Goal: Task Accomplishment & Management: Manage account settings

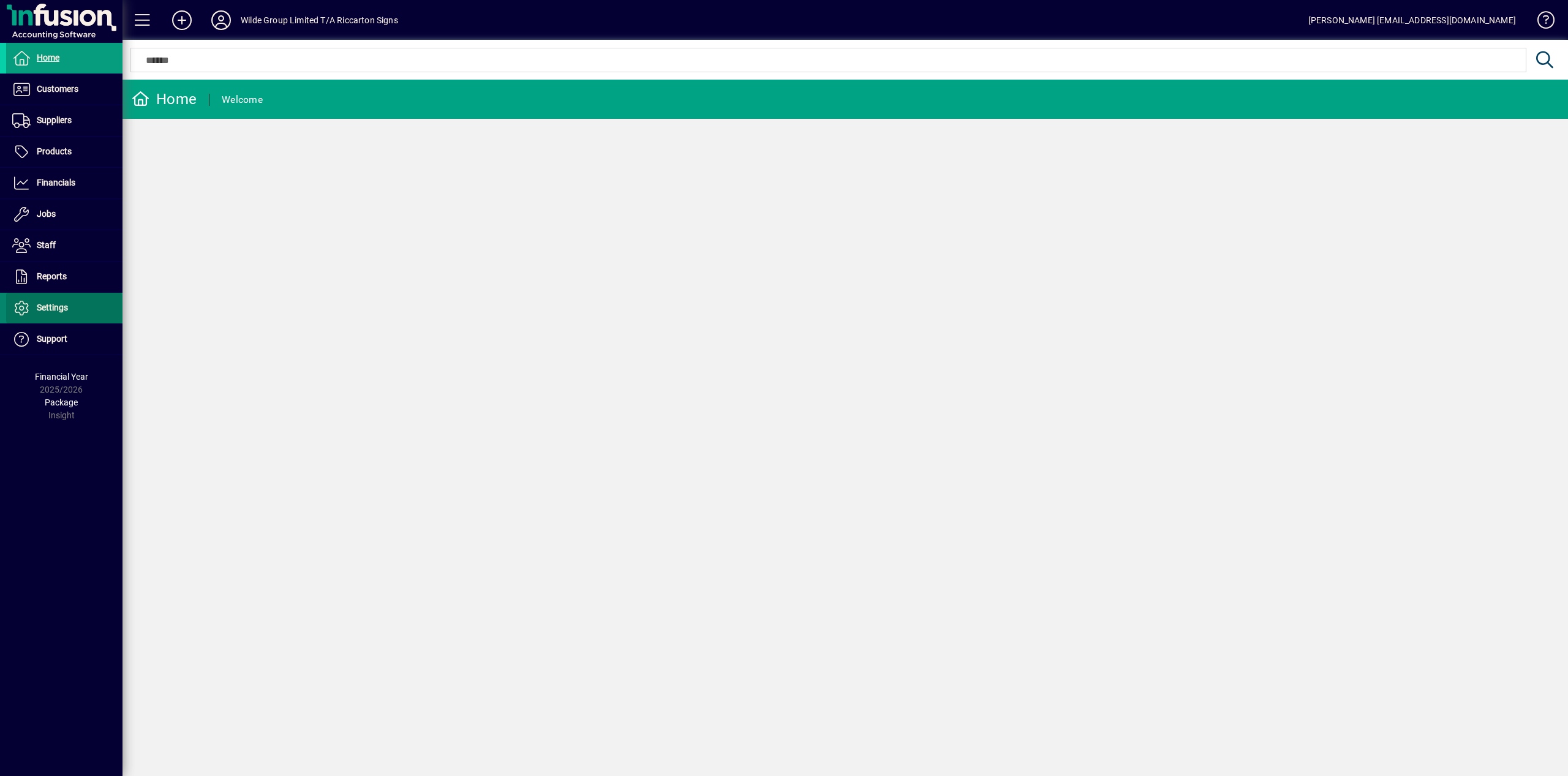
click at [60, 309] on span "Settings" at bounding box center [52, 307] width 32 height 10
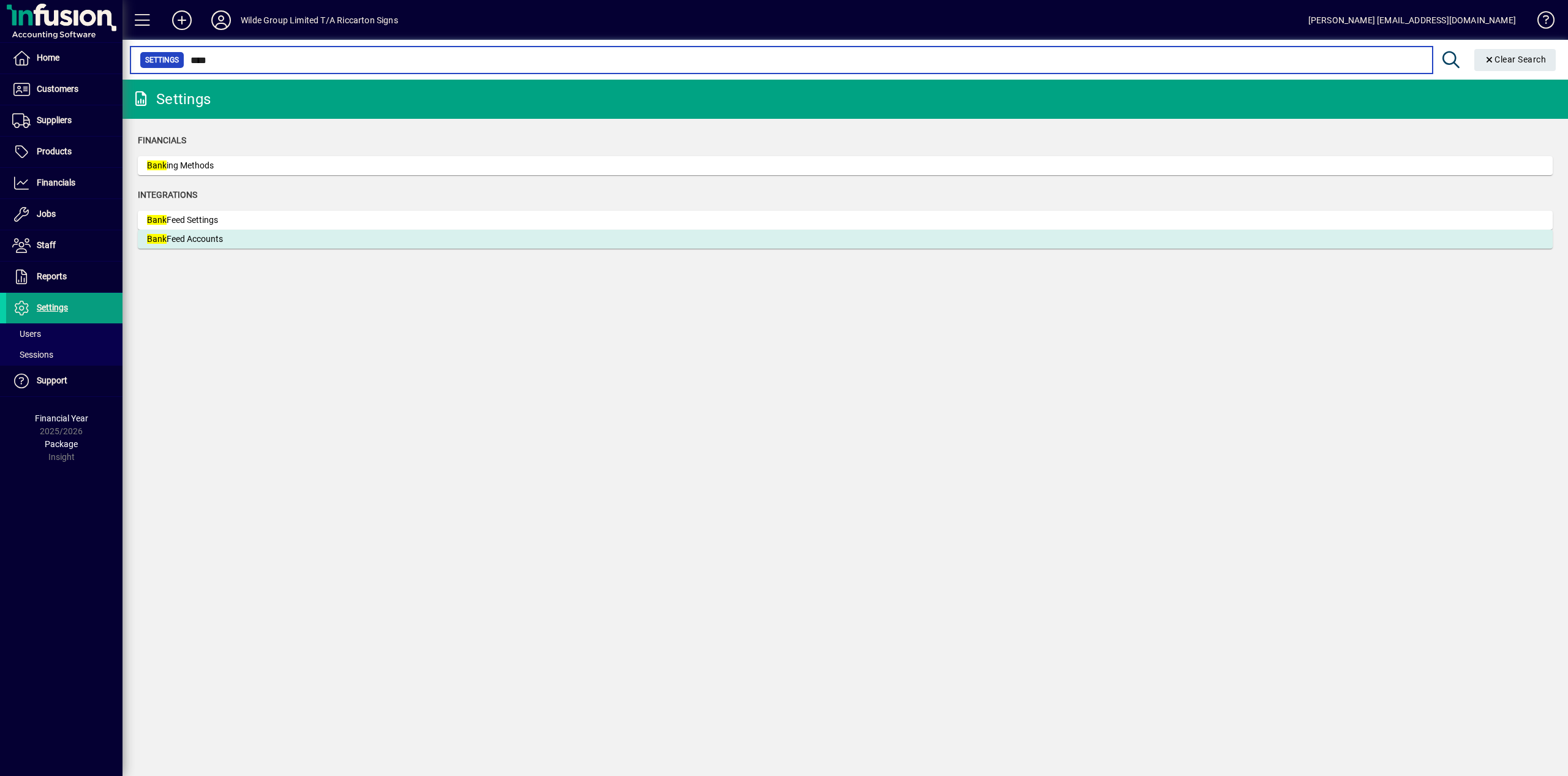
type input "****"
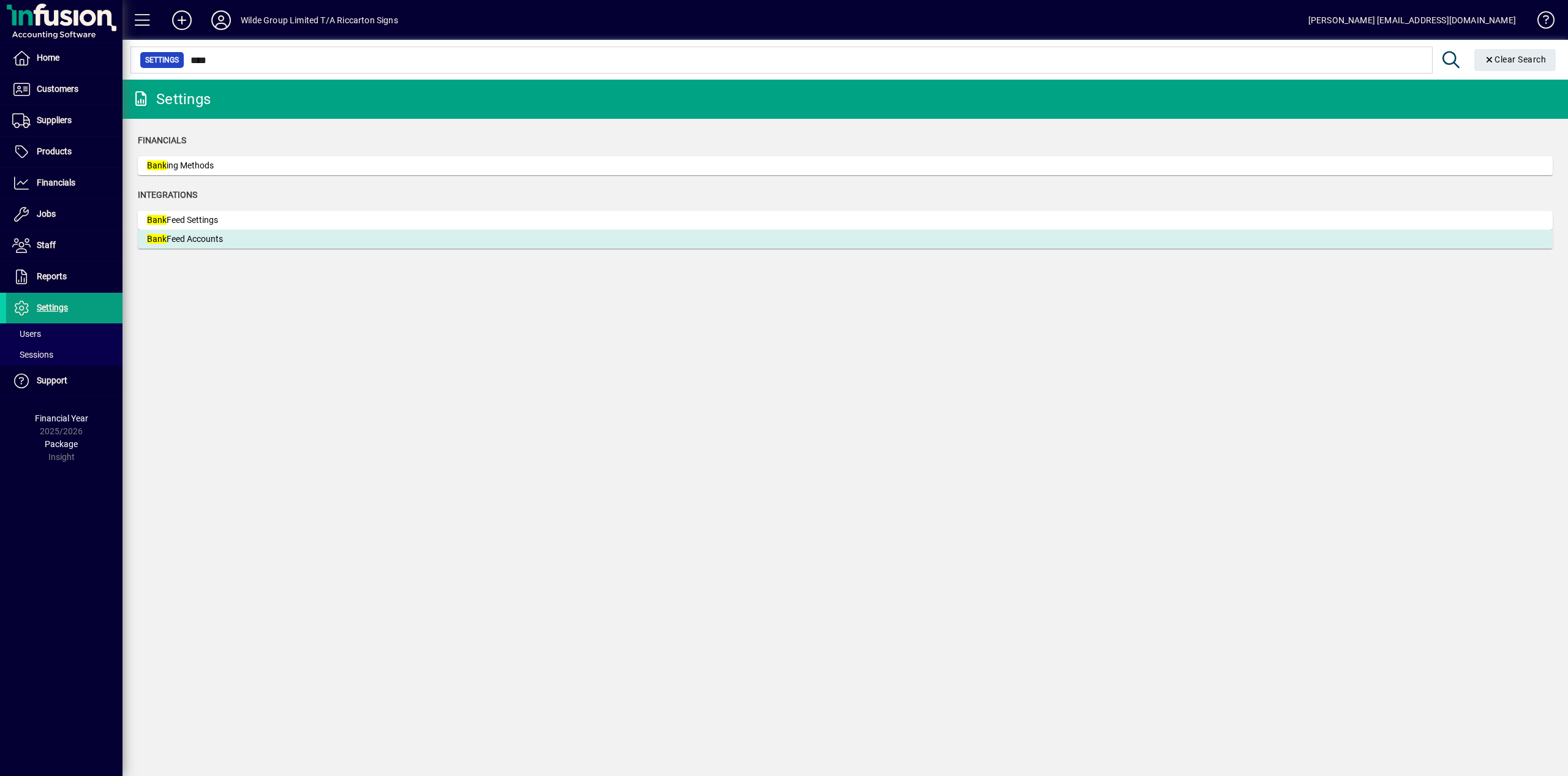
click at [215, 235] on div "Bank Feed Accounts" at bounding box center [239, 240] width 184 height 13
